Goal: Answer question/provide support

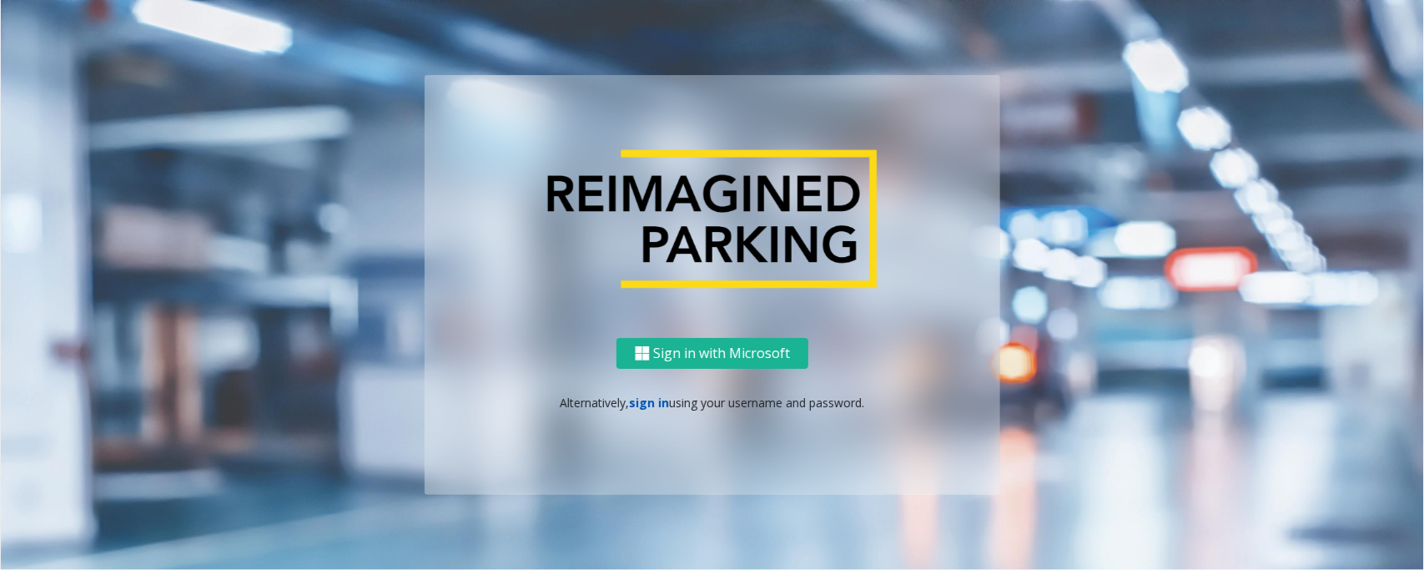
click at [639, 398] on link "sign in" at bounding box center [650, 403] width 40 height 16
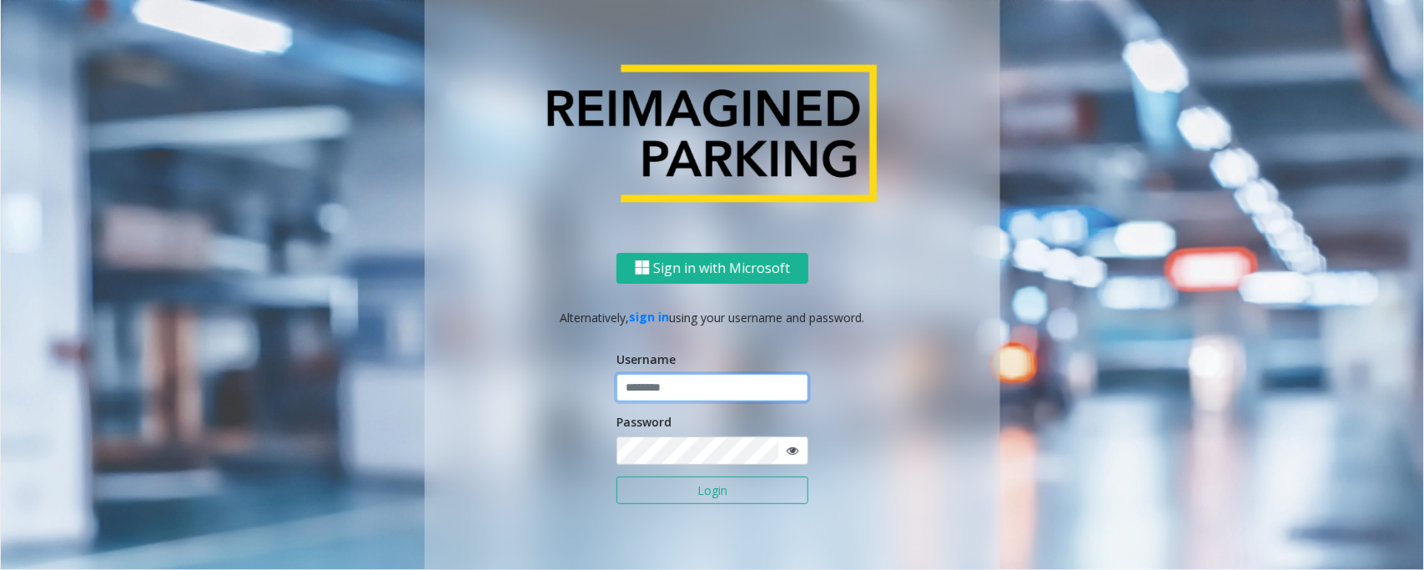
type input "*********"
click at [678, 456] on button "Login" at bounding box center [713, 490] width 192 height 28
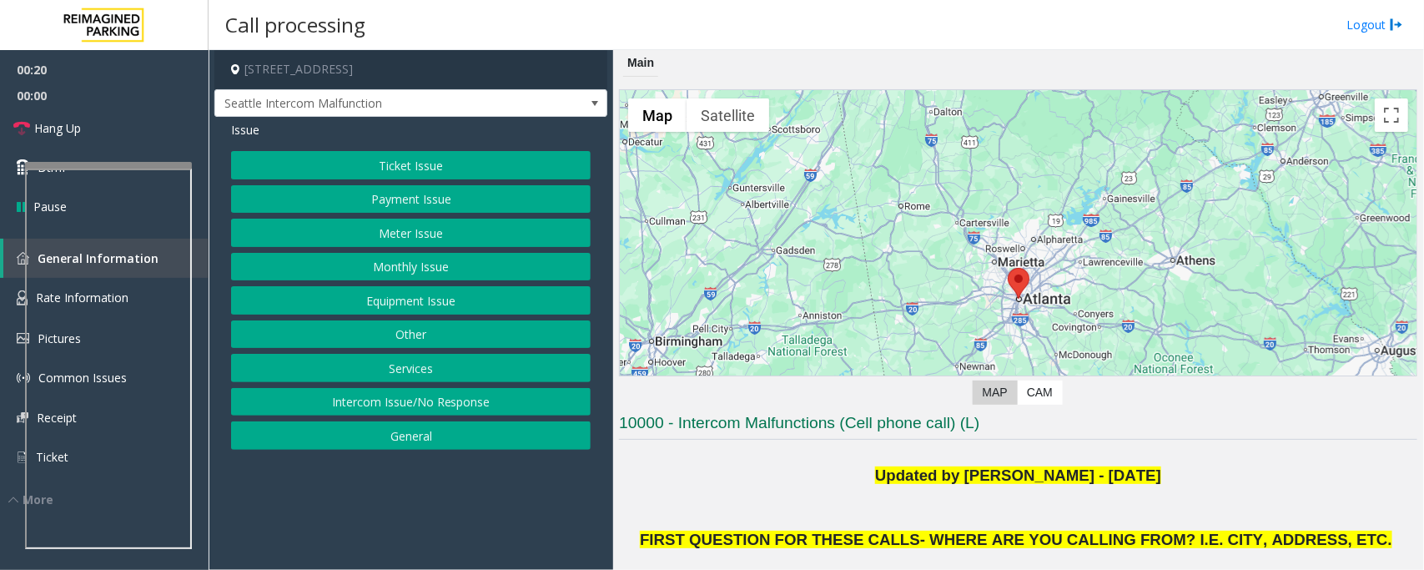
scroll to position [313, 0]
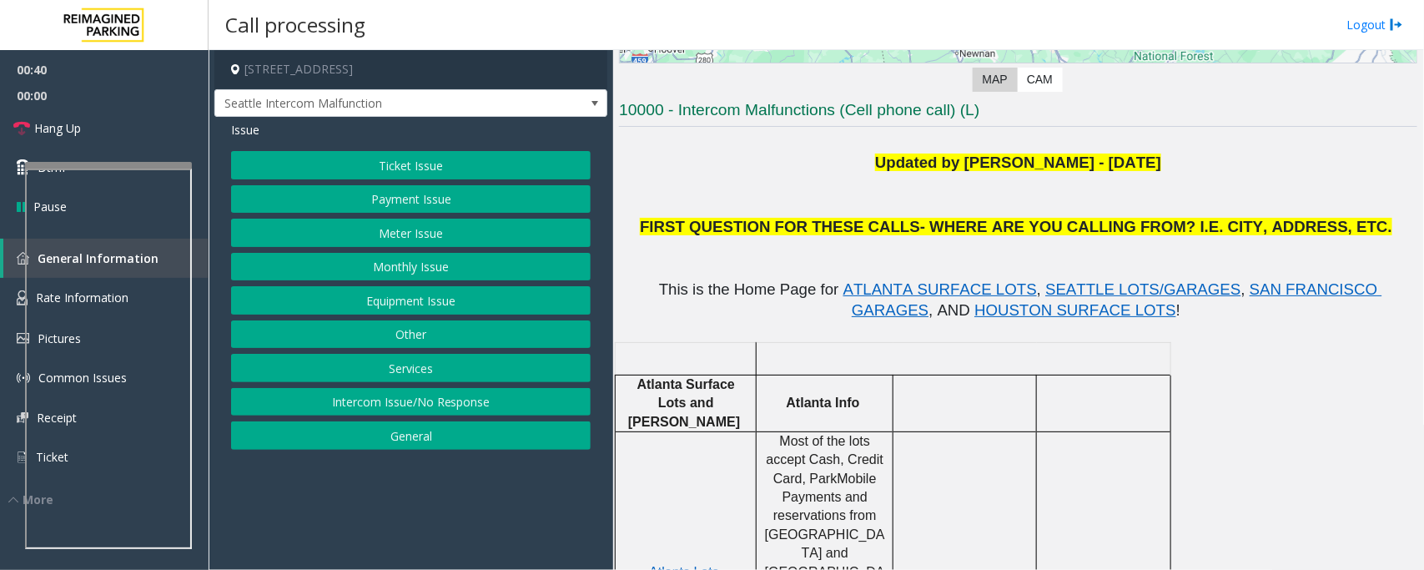
click at [499, 294] on button "Equipment Issue" at bounding box center [411, 300] width 360 height 28
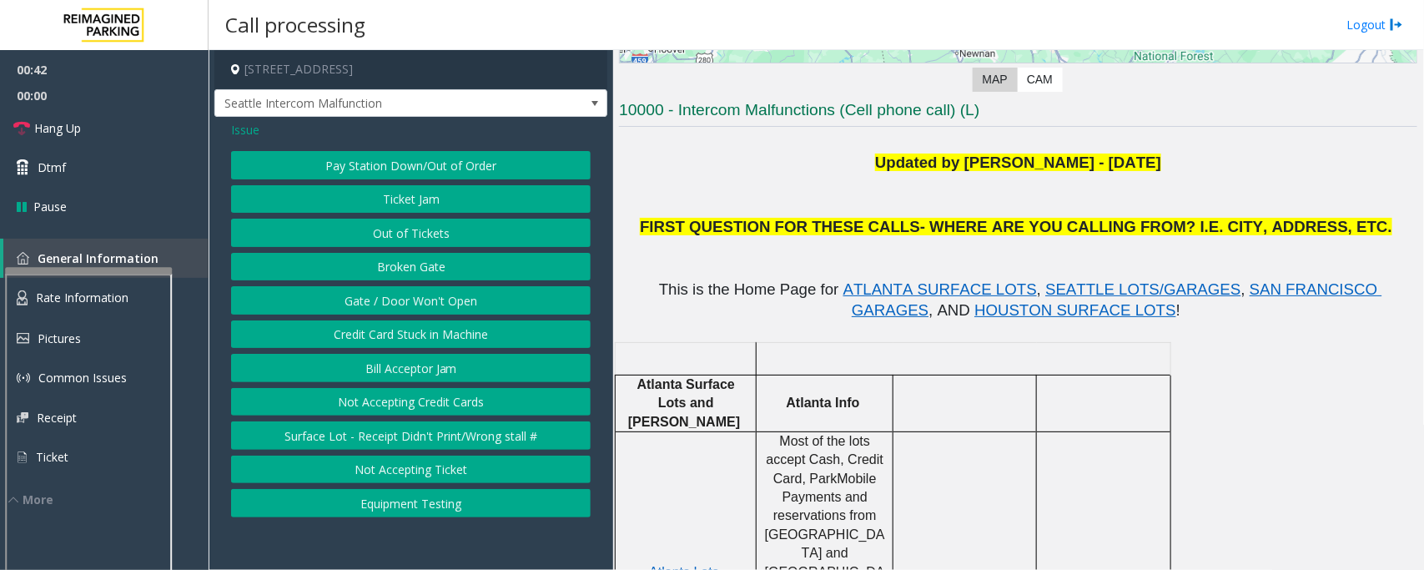
click at [149, 271] on div at bounding box center [88, 270] width 167 height 7
click at [340, 293] on button "Gate / Door Won't Open" at bounding box center [411, 300] width 360 height 28
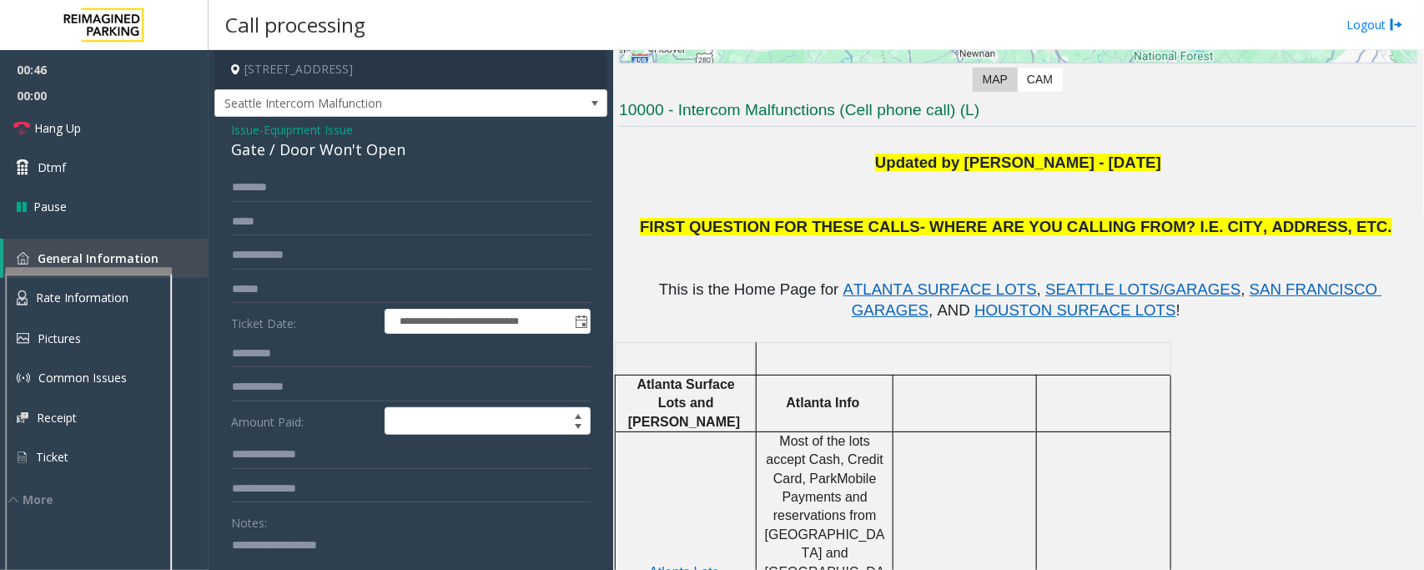
click at [348, 159] on div "Gate / Door Won't Open" at bounding box center [411, 150] width 360 height 23
copy div "Gate / Door Won't Open"
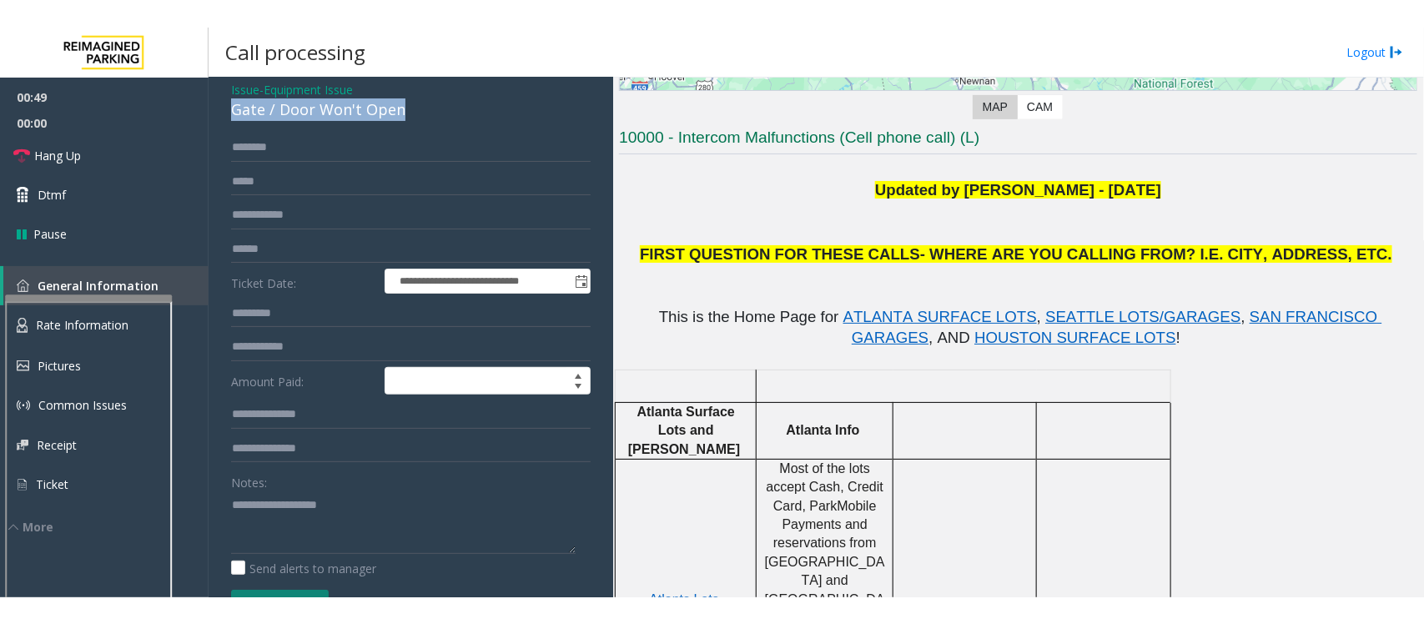
scroll to position [104, 0]
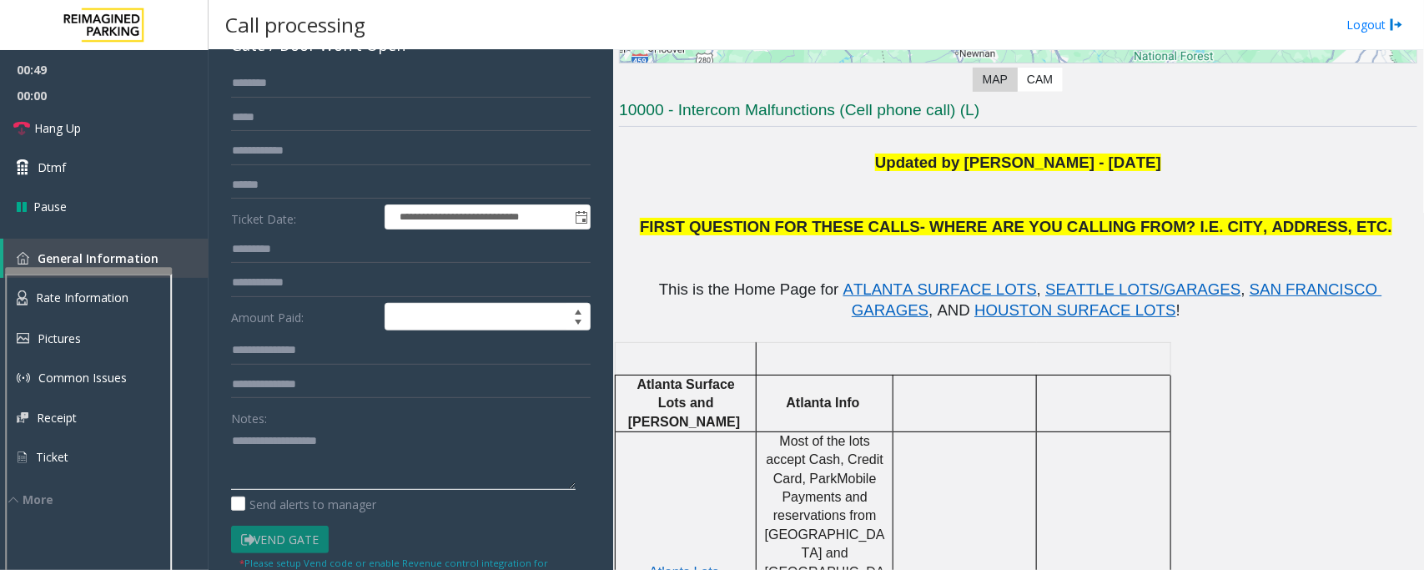
click at [348, 456] on textarea at bounding box center [403, 458] width 345 height 63
paste textarea "**********"
click at [47, 134] on span "Hang Up" at bounding box center [57, 128] width 47 height 18
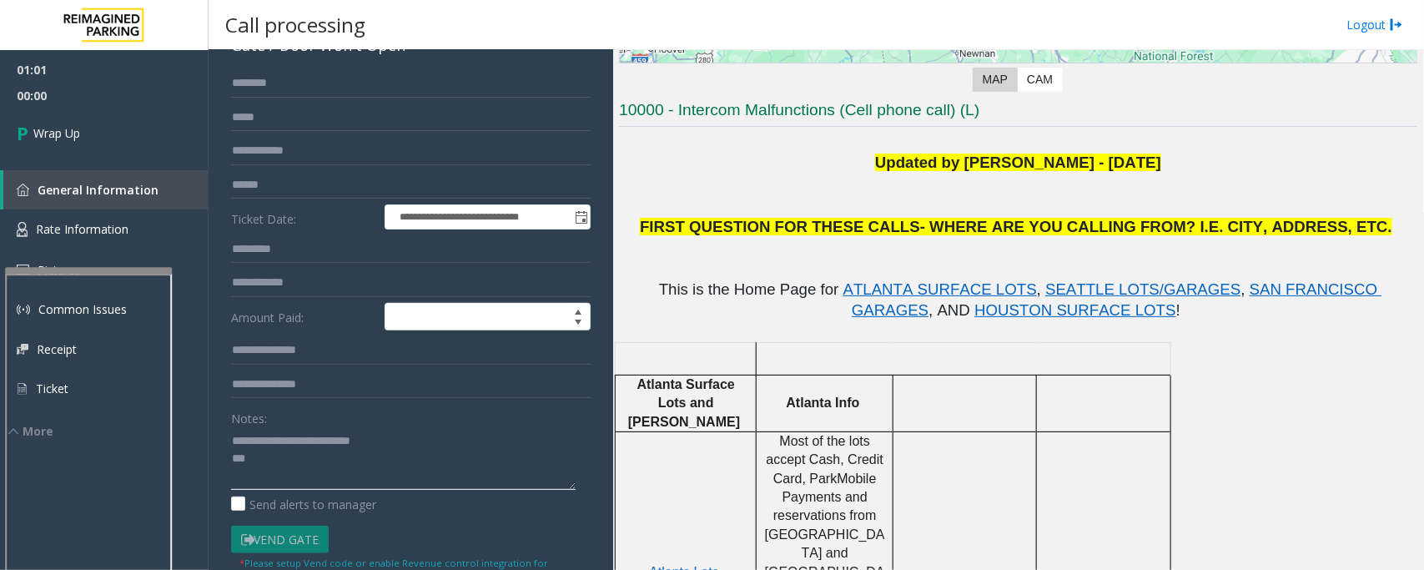
click at [394, 456] on textarea at bounding box center [403, 458] width 345 height 63
click at [397, 456] on textarea at bounding box center [403, 458] width 345 height 63
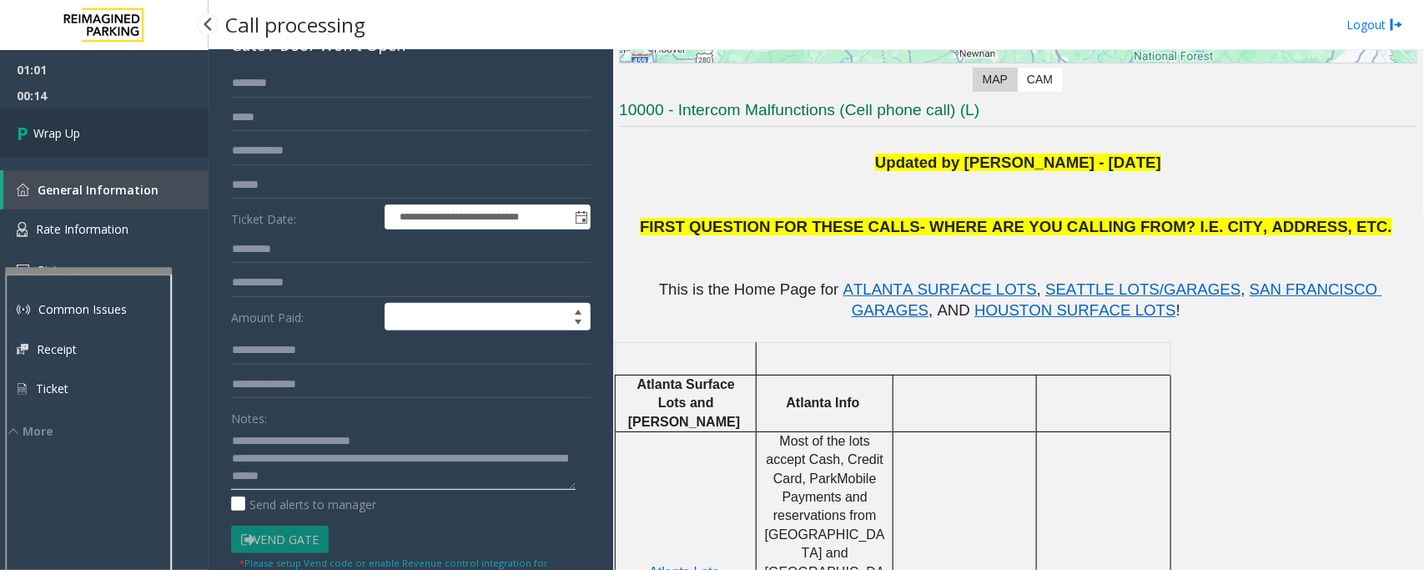
type textarea "**********"
click at [51, 146] on link "Wrap Up" at bounding box center [104, 132] width 209 height 49
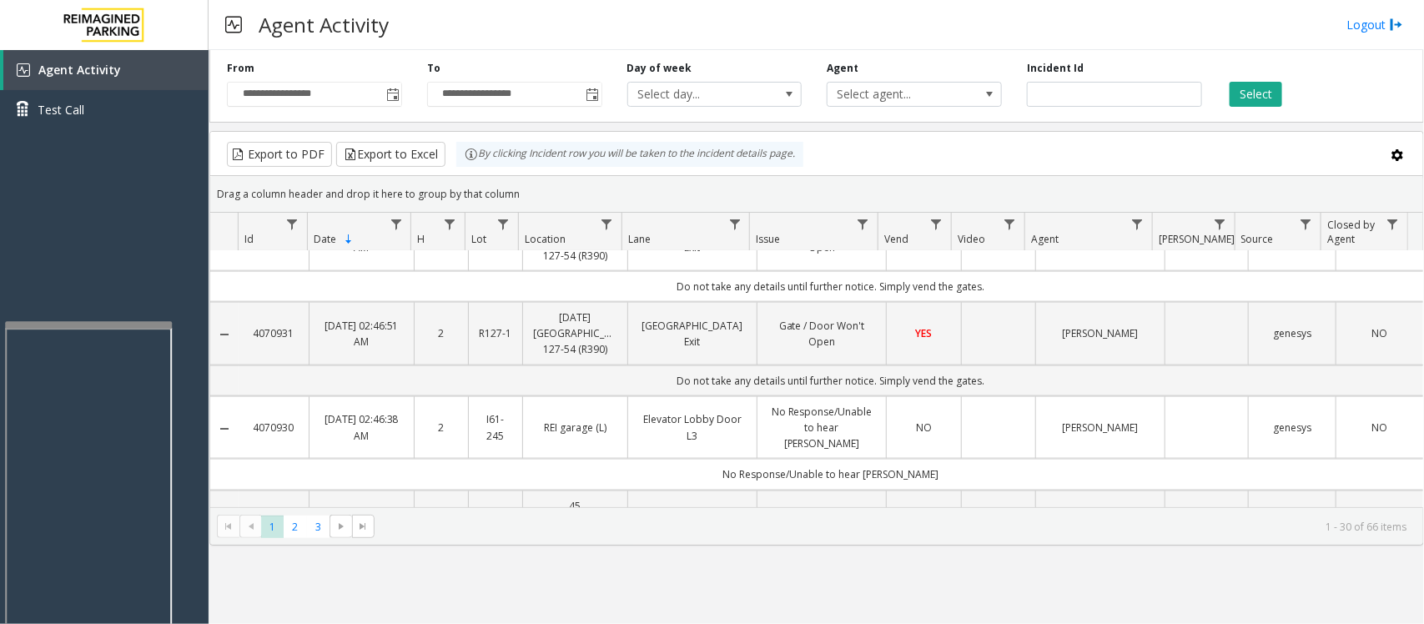
scroll to position [939, 0]
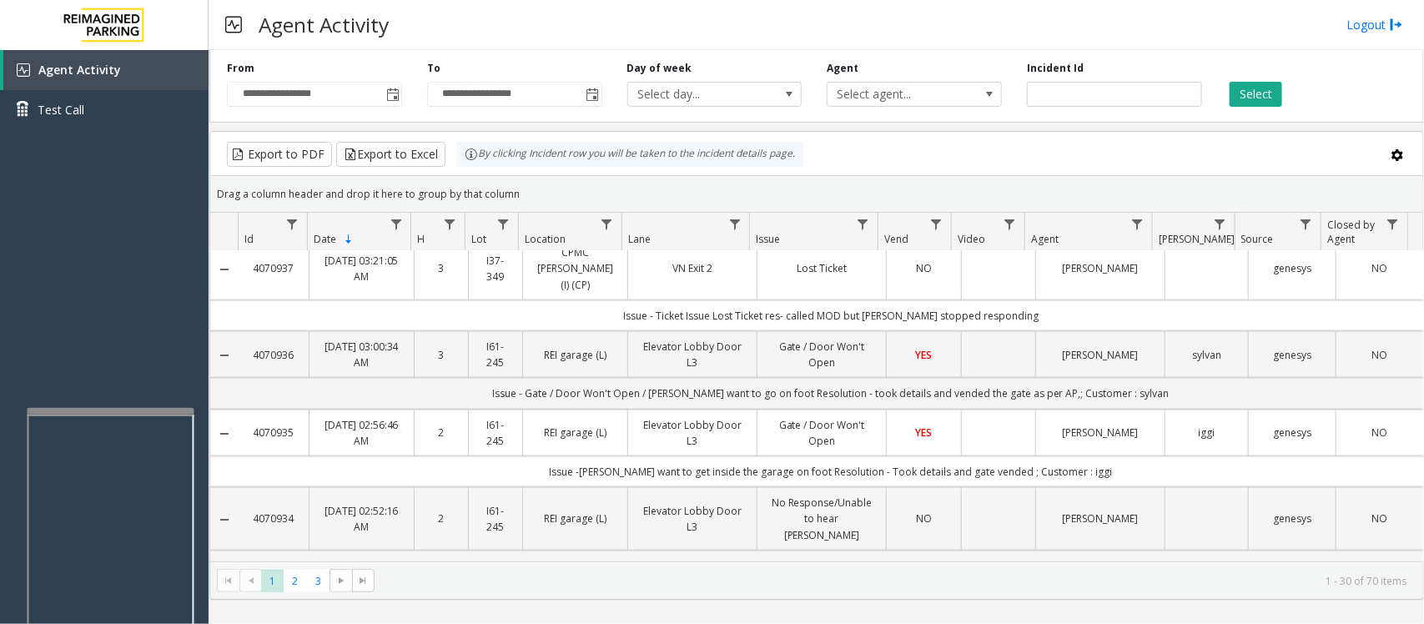
click at [131, 411] on div at bounding box center [111, 411] width 167 height 7
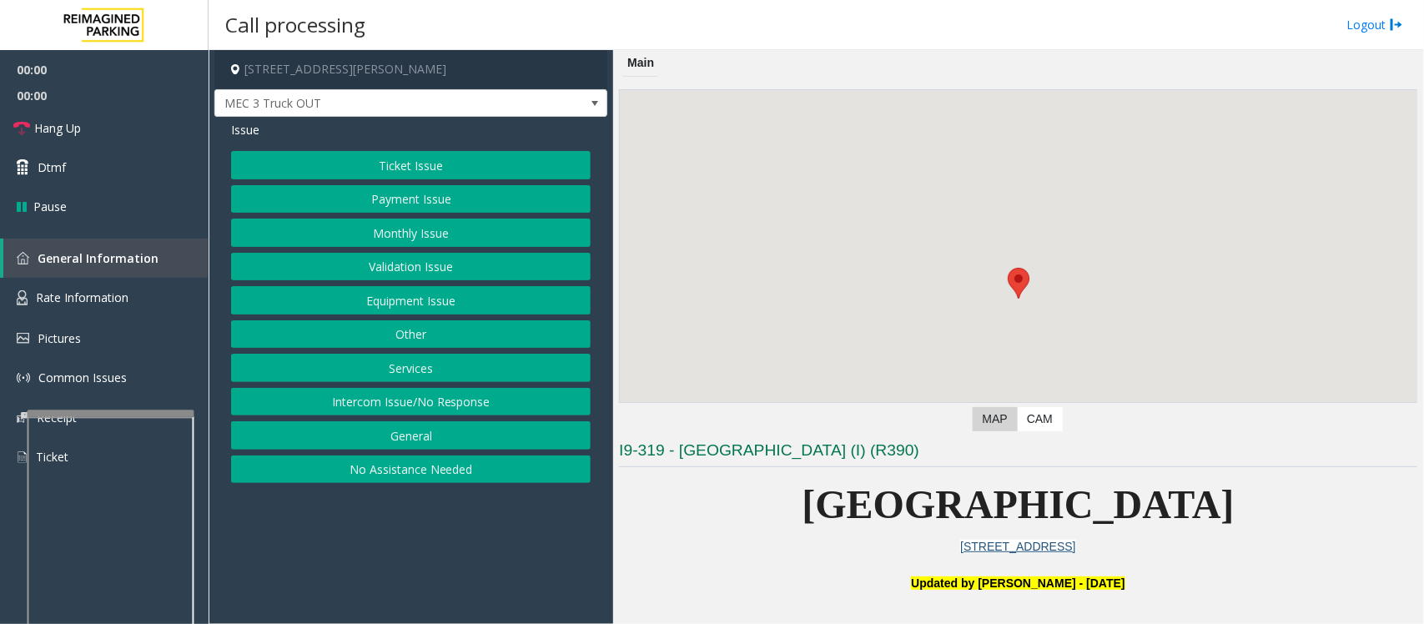
scroll to position [417, 0]
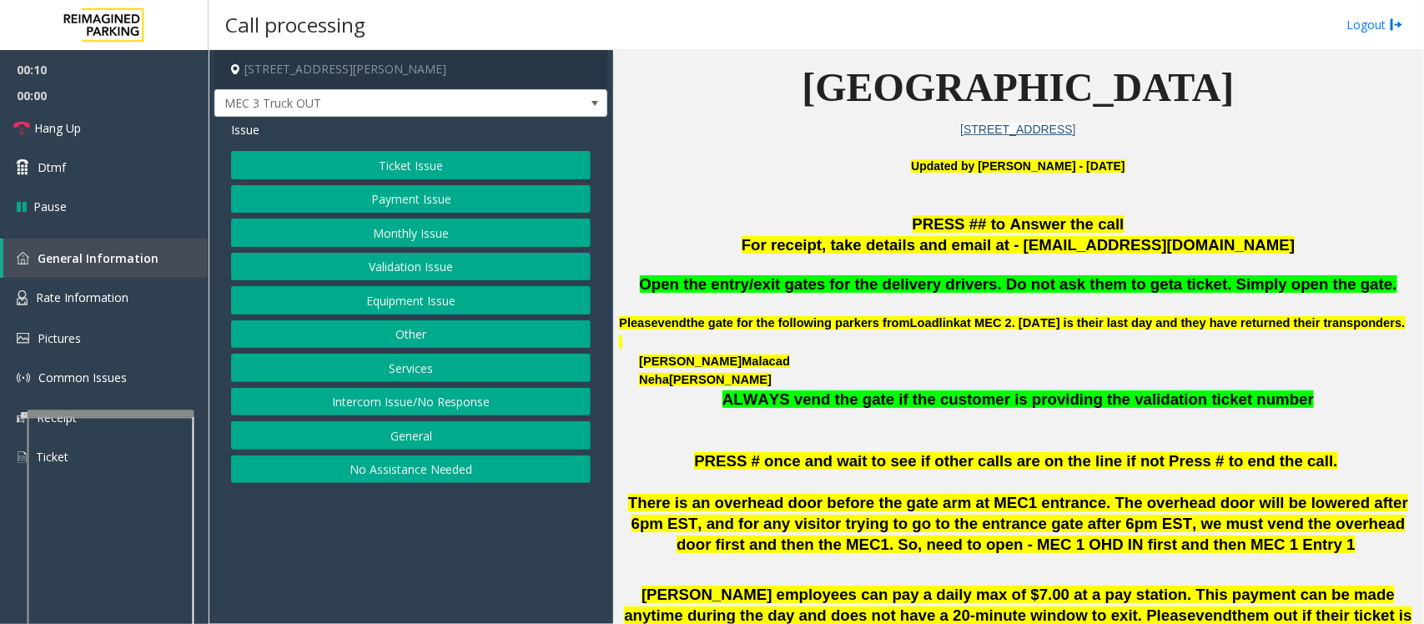
click at [444, 303] on button "Equipment Issue" at bounding box center [411, 300] width 360 height 28
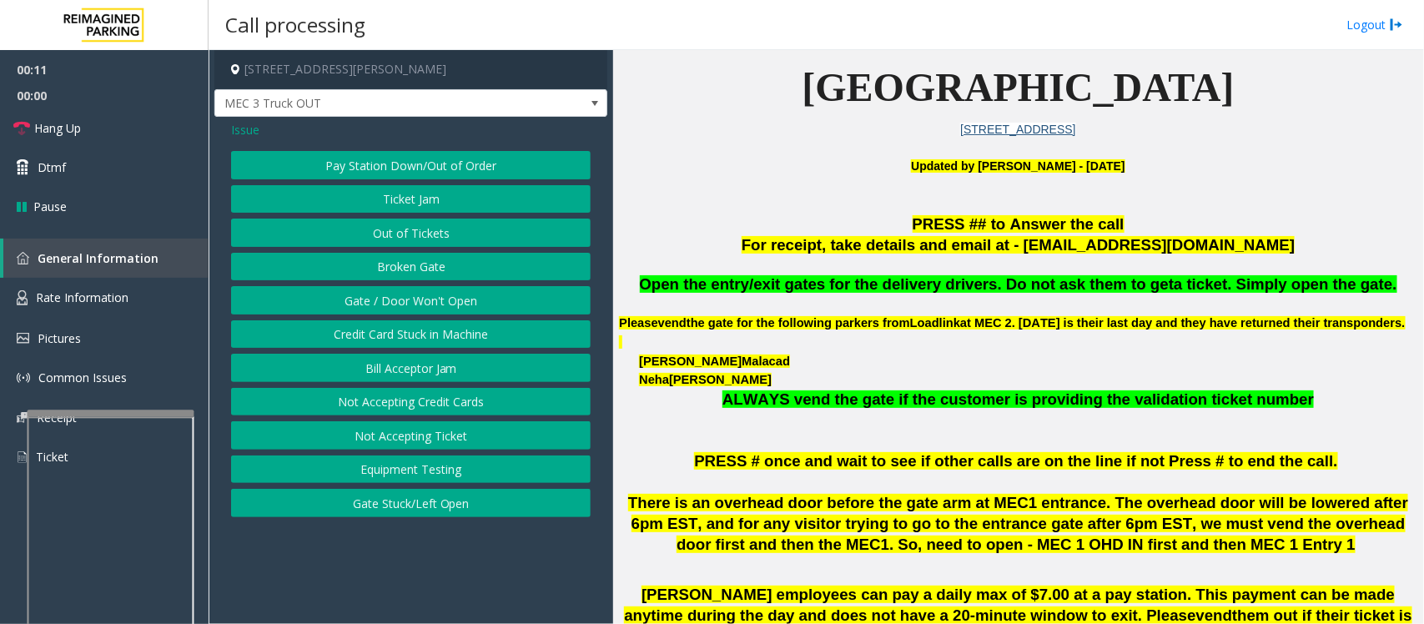
click at [440, 296] on button "Gate / Door Won't Open" at bounding box center [411, 300] width 360 height 28
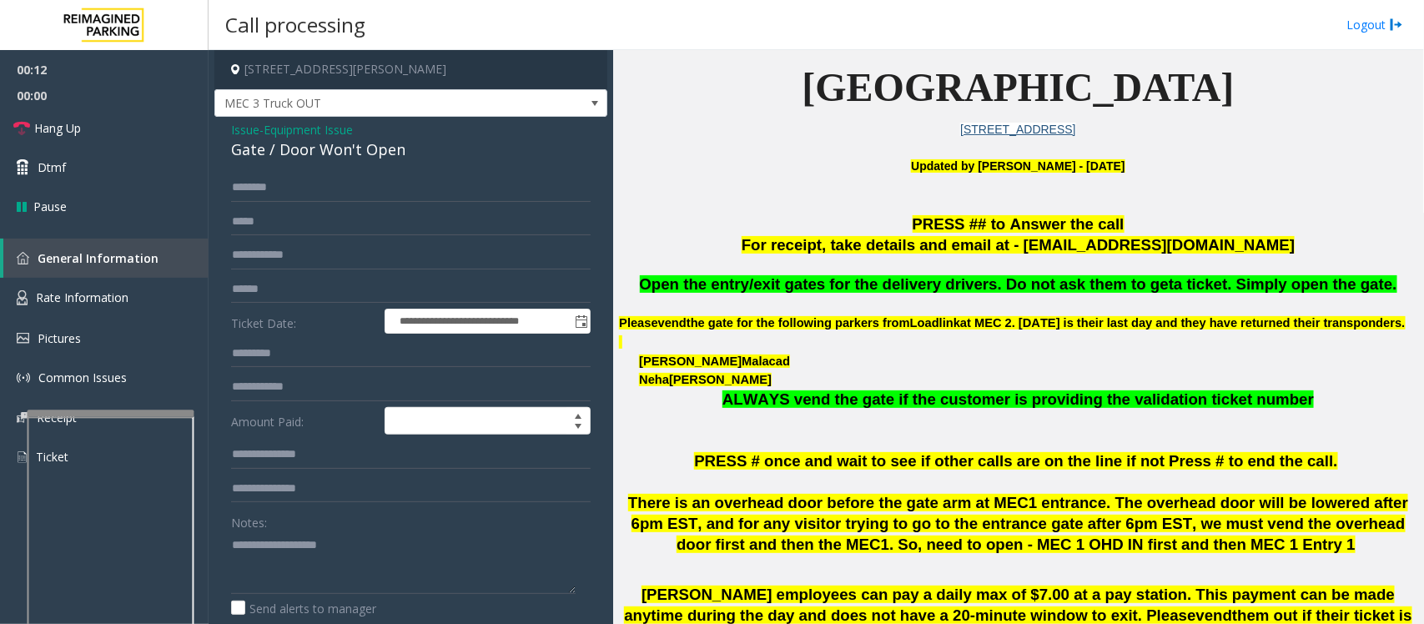
click at [347, 152] on div "Gate / Door Won't Open" at bounding box center [411, 150] width 360 height 23
copy div "Gate / Door Won't Open"
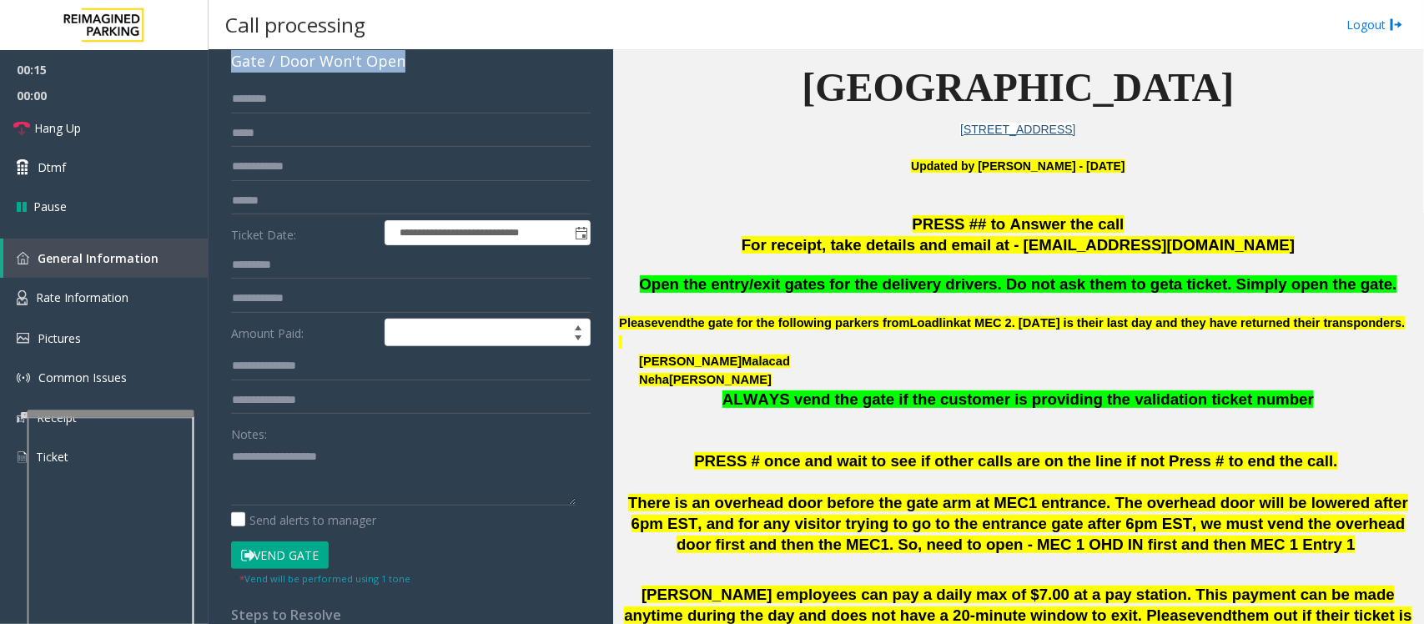
scroll to position [313, 0]
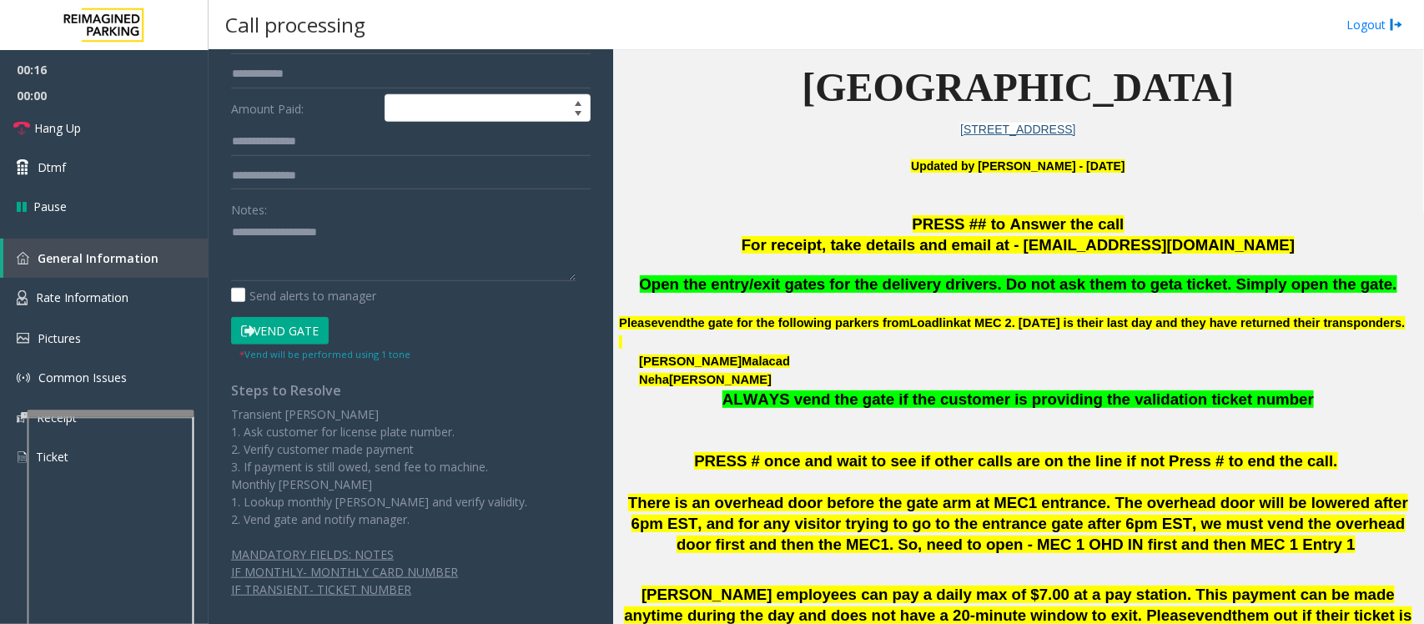
click at [298, 327] on button "Vend Gate" at bounding box center [280, 331] width 98 height 28
click at [363, 249] on textarea at bounding box center [403, 250] width 345 height 63
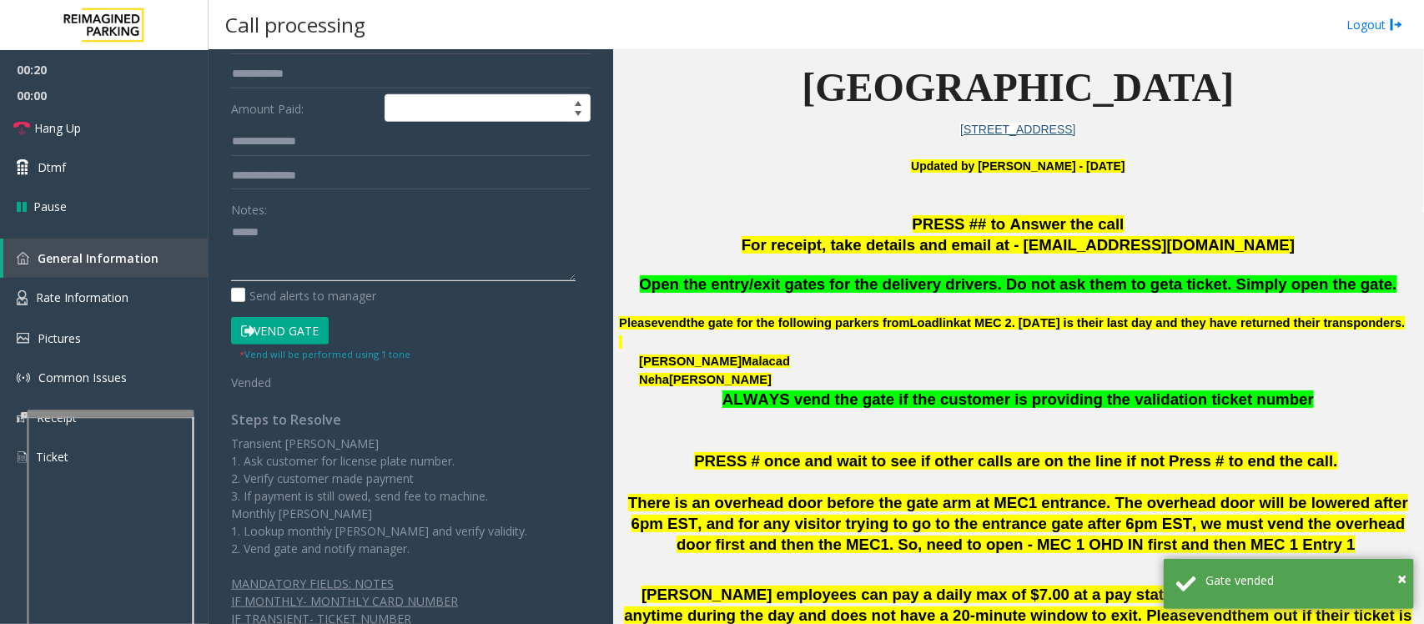
paste textarea "**********"
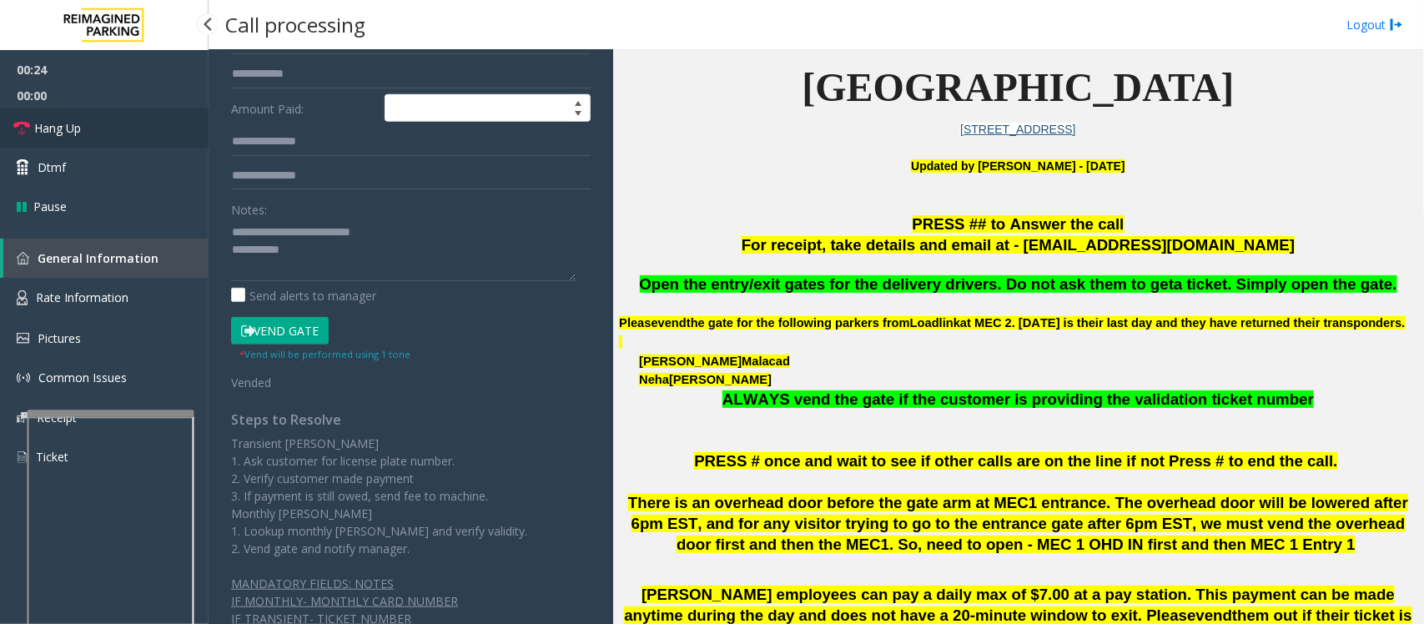
click at [134, 142] on link "Hang Up" at bounding box center [104, 127] width 209 height 39
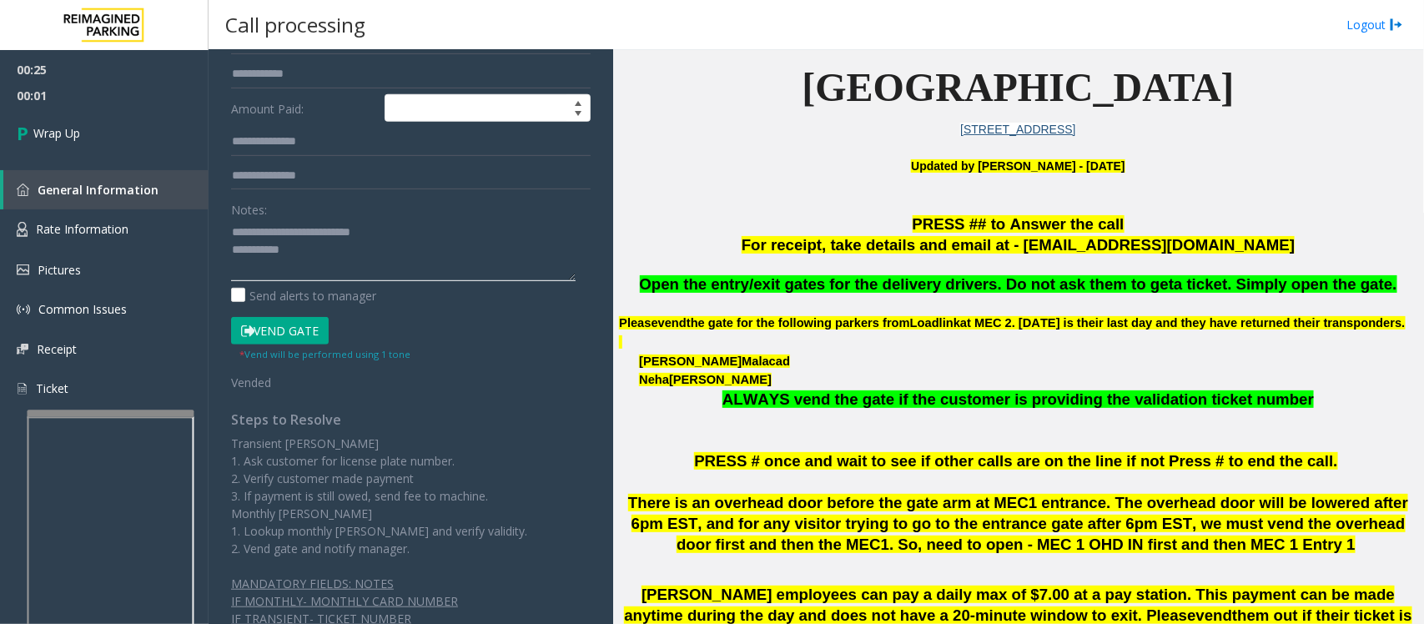
click at [349, 254] on textarea at bounding box center [403, 250] width 345 height 63
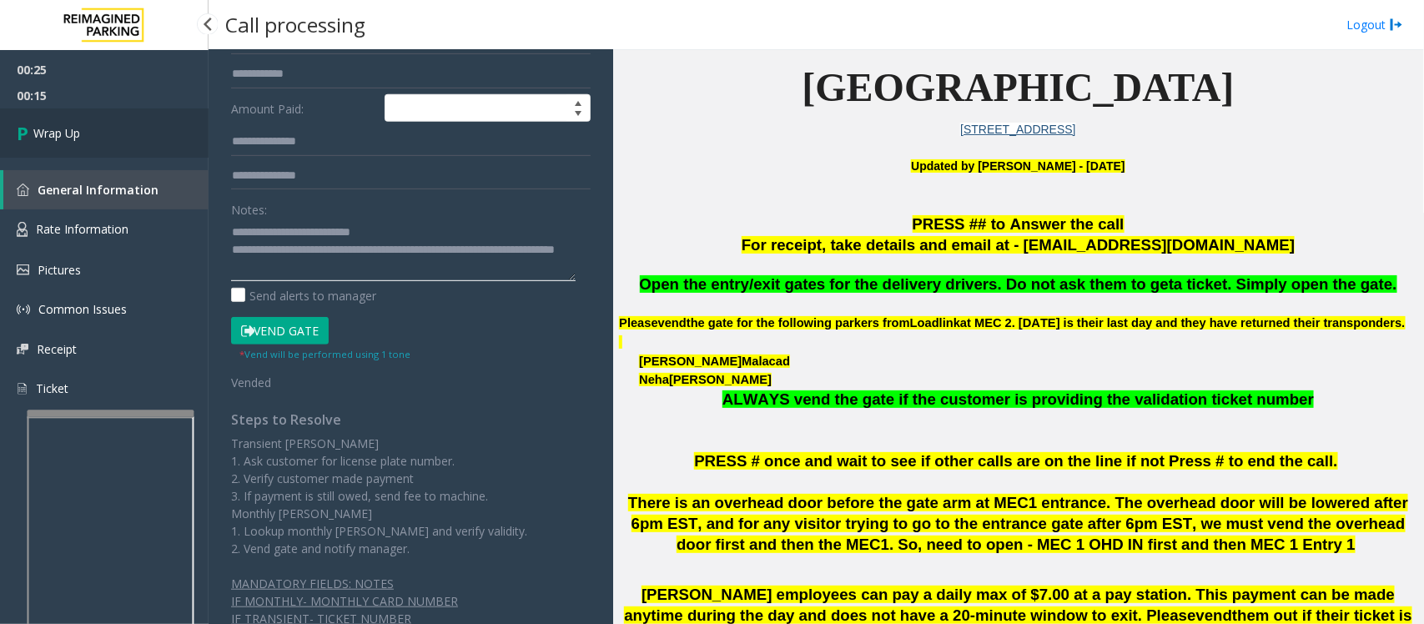
type textarea "**********"
click at [0, 125] on link "Wrap Up" at bounding box center [104, 132] width 209 height 49
